Goal: Information Seeking & Learning: Learn about a topic

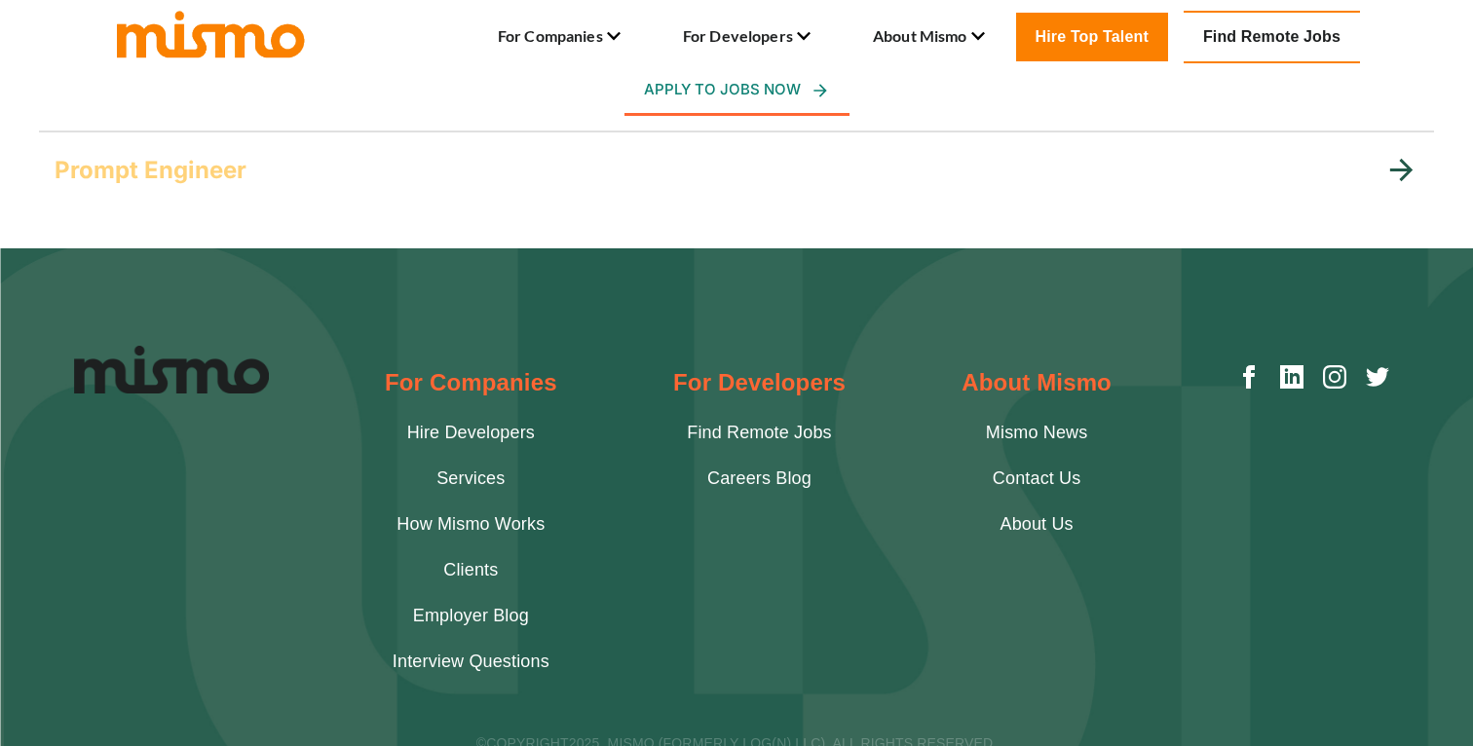
scroll to position [1568, 0]
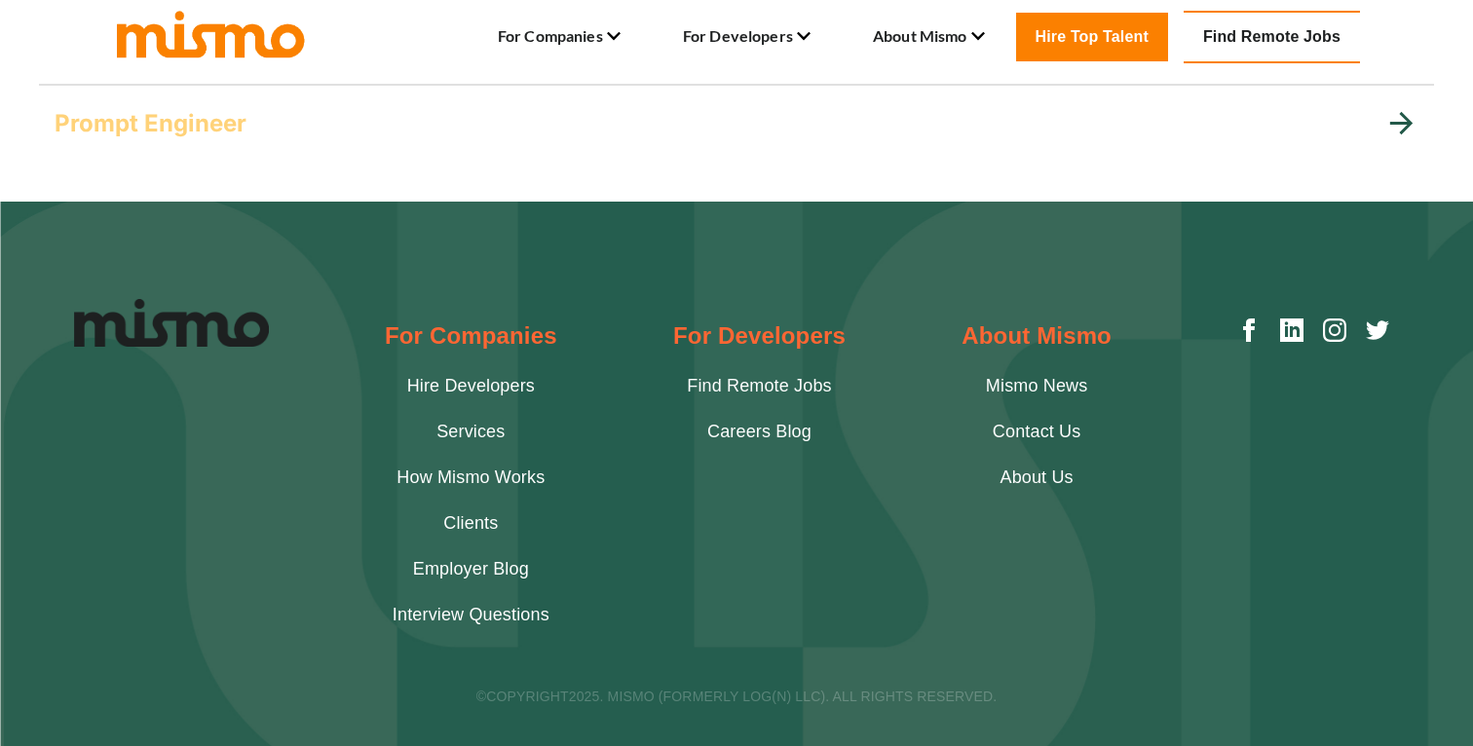
click at [720, 384] on link "Find Remote Jobs" at bounding box center [759, 386] width 144 height 26
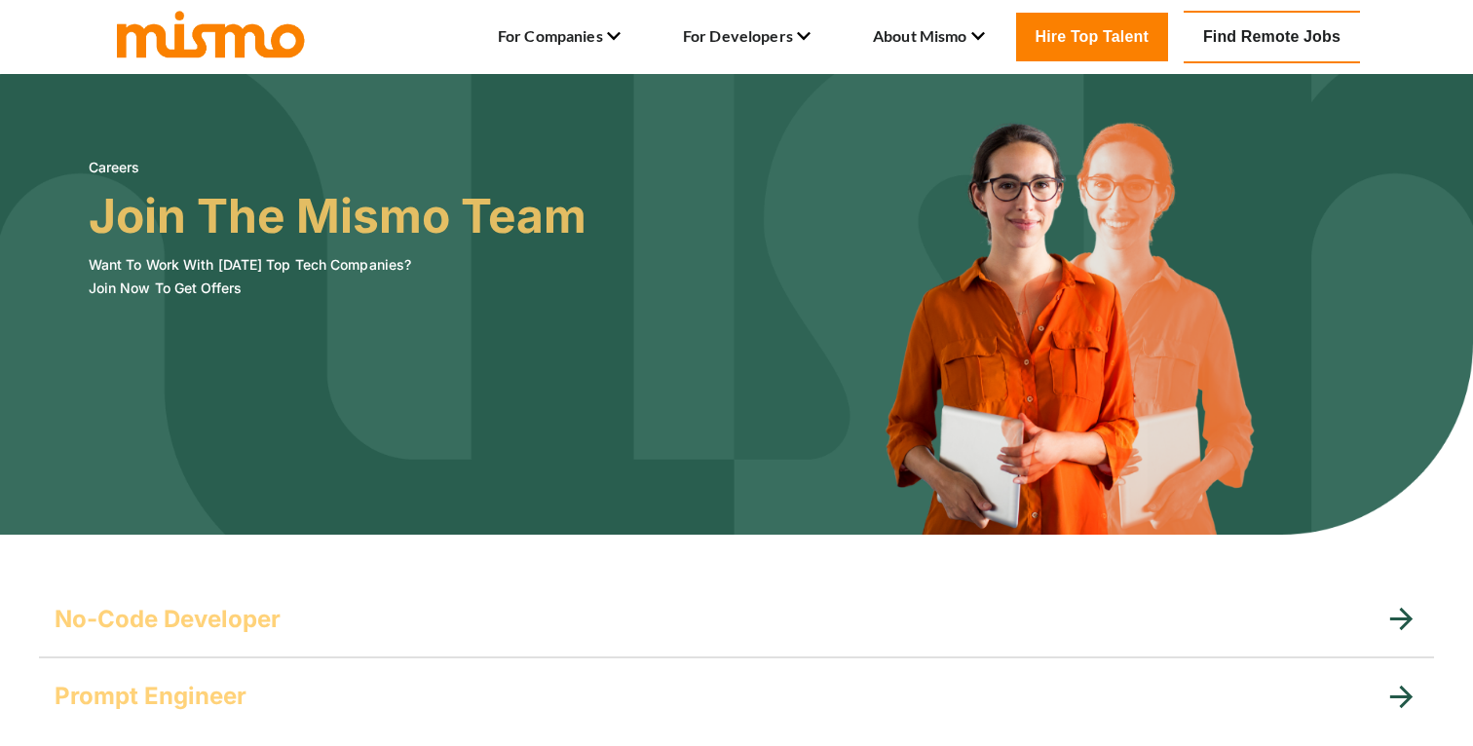
scroll to position [612, 0]
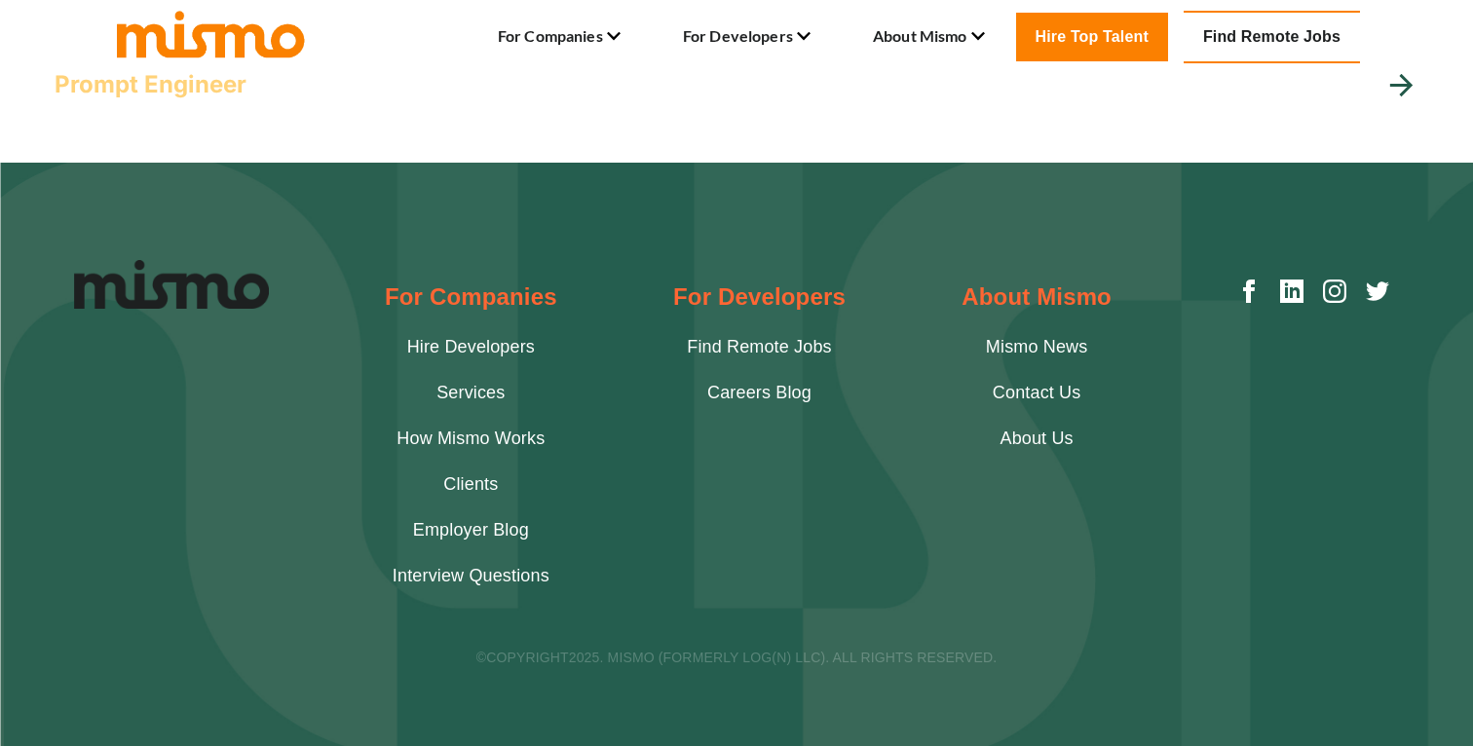
click at [1039, 436] on link "About Us" at bounding box center [1036, 439] width 73 height 26
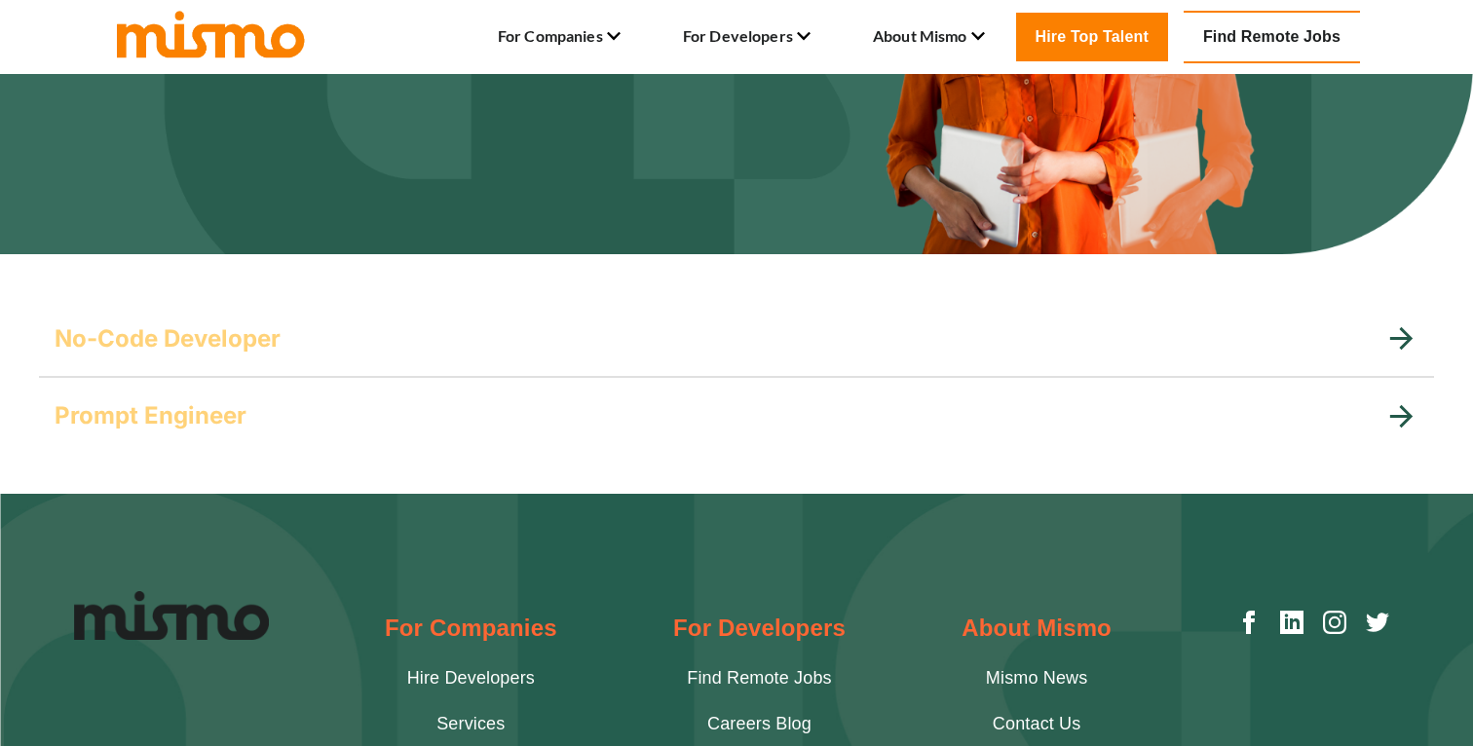
scroll to position [406, 0]
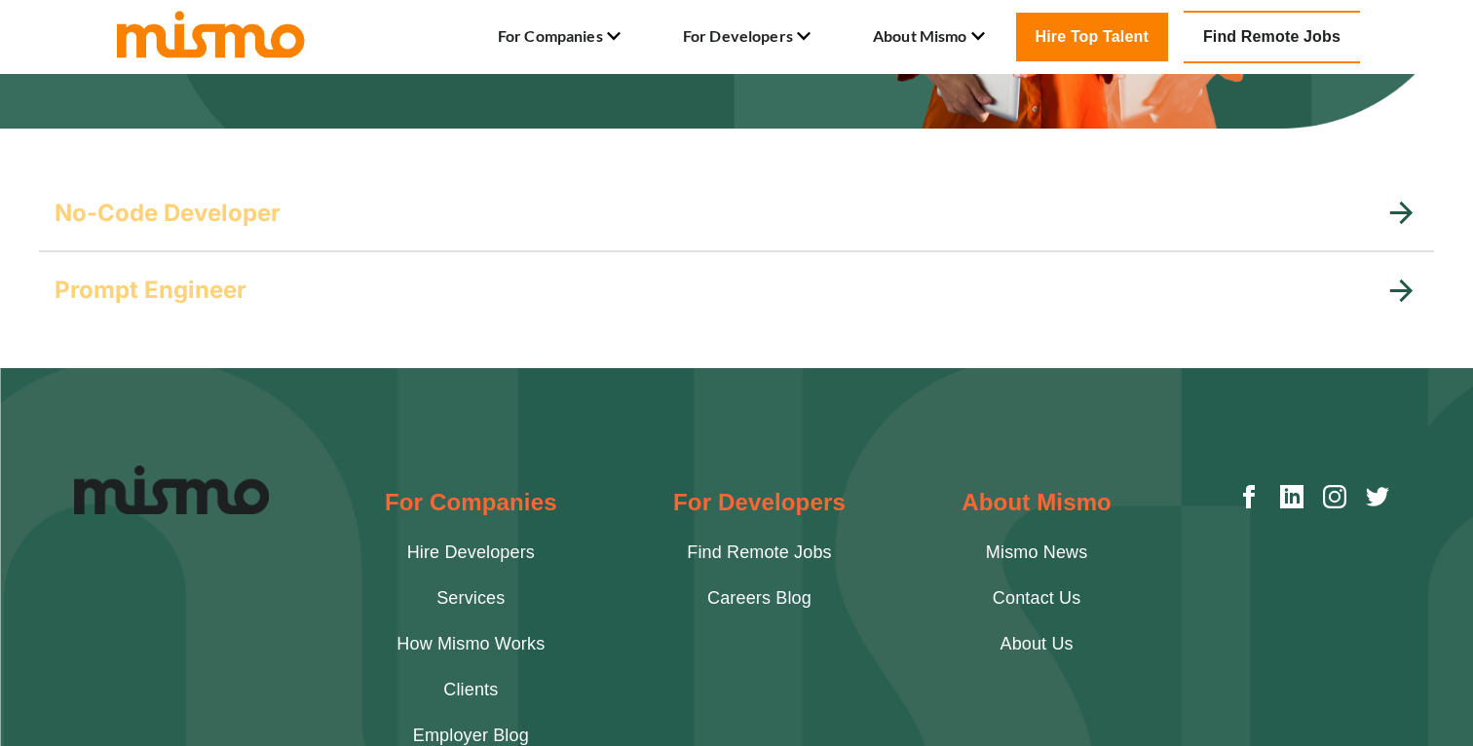
click at [981, 216] on div "No-Code Developer" at bounding box center [720, 213] width 1330 height 31
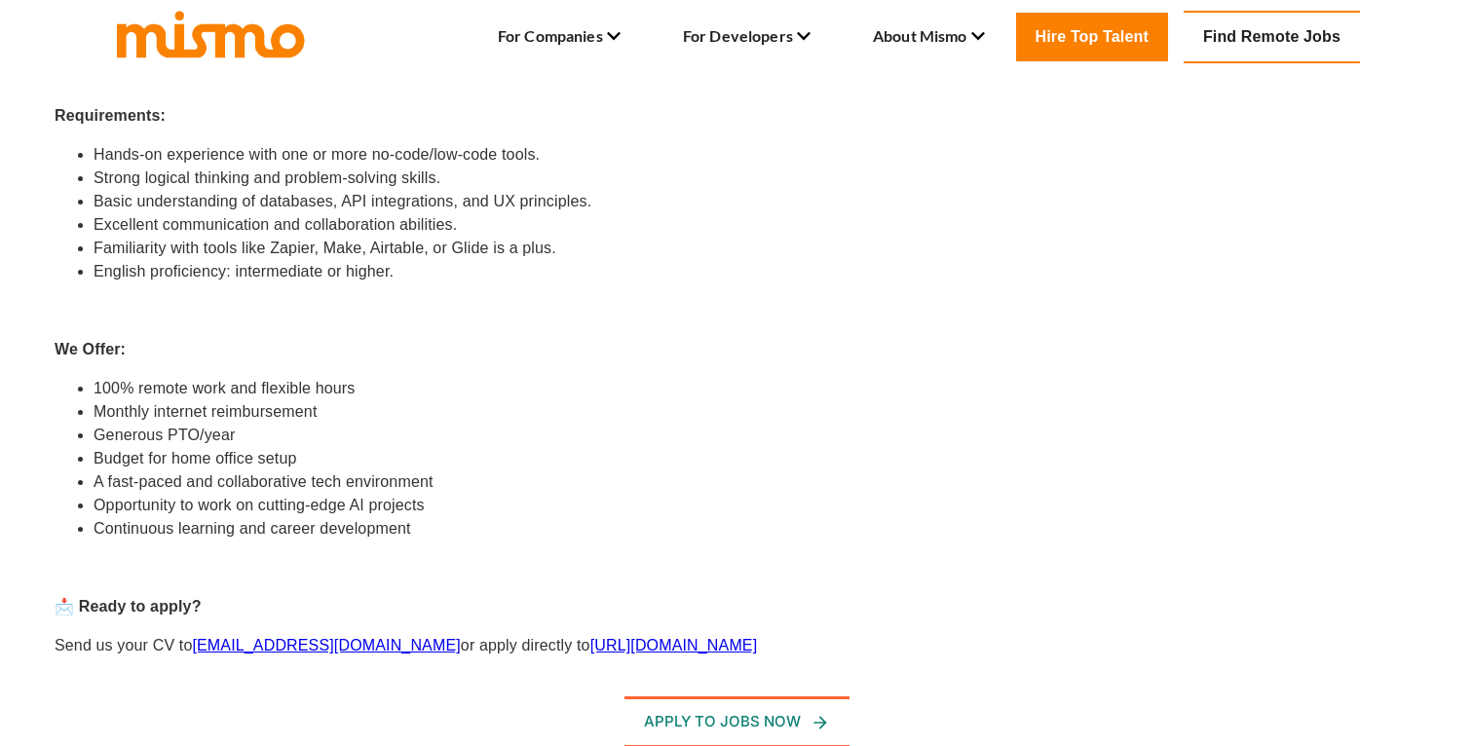
scroll to position [906, 0]
